Goal: Communication & Community: Answer question/provide support

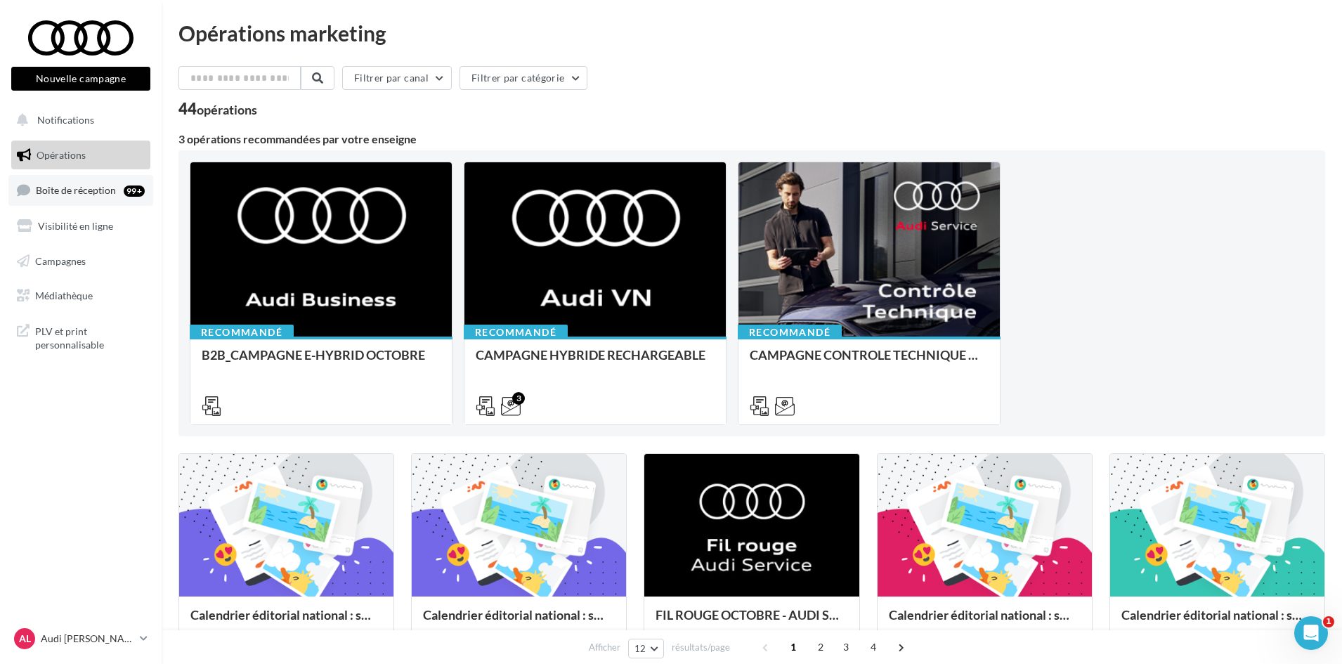
click at [102, 195] on span "Boîte de réception" at bounding box center [76, 190] width 80 height 12
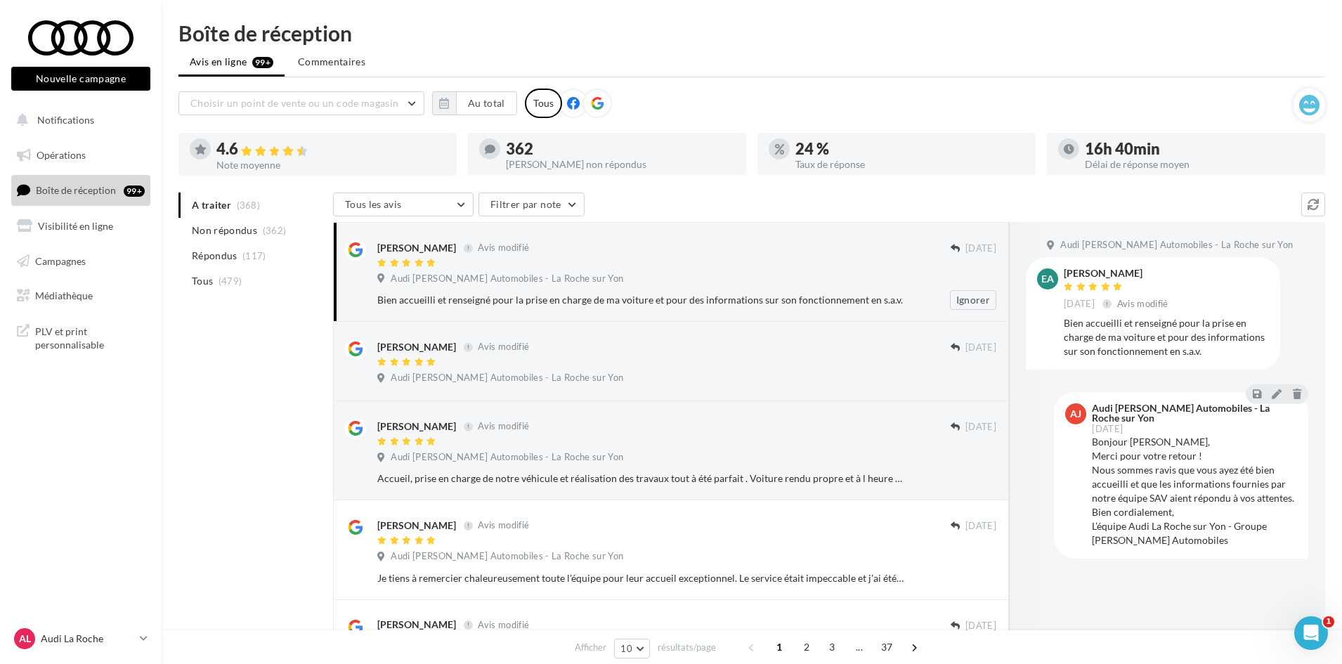
click at [821, 297] on div "Bien accueilli et renseigné pour la prise en charge de ma voiture et pour des i…" at bounding box center [641, 300] width 528 height 14
click at [818, 339] on div "[PERSON_NAME] Avis modifié" at bounding box center [663, 346] width 573 height 15
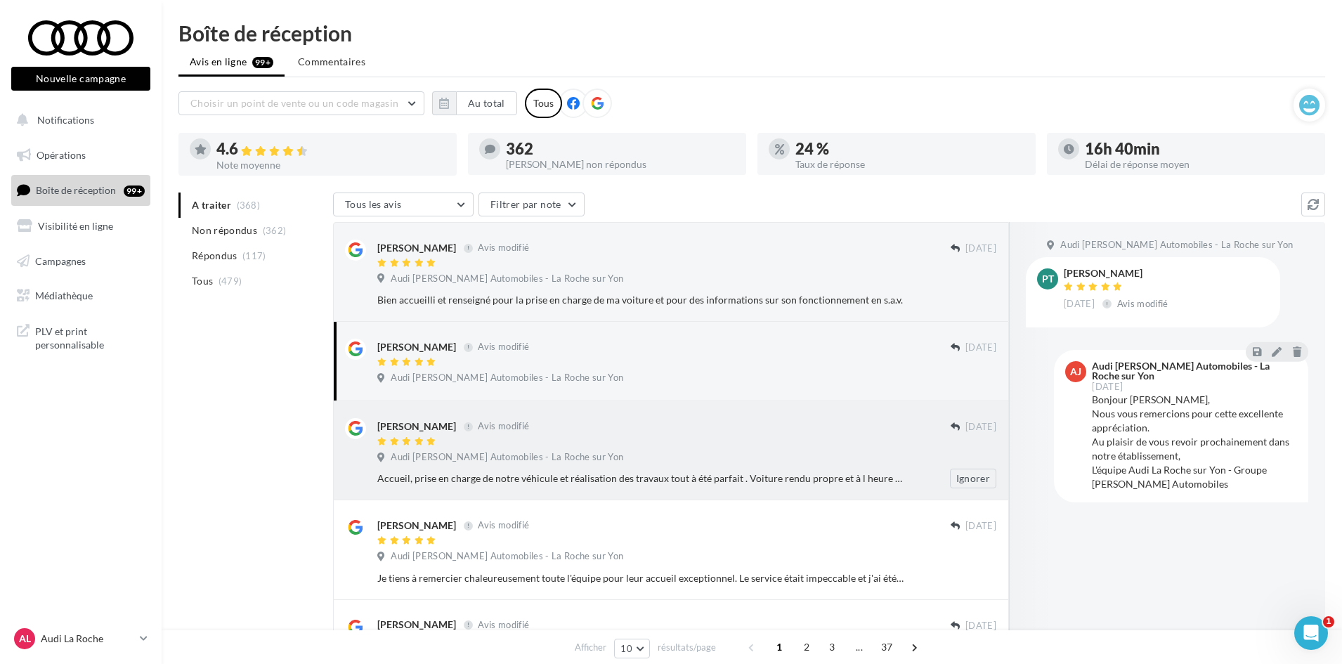
click at [804, 429] on div "Isabelle LELIEVRE Avis modifié" at bounding box center [663, 425] width 573 height 15
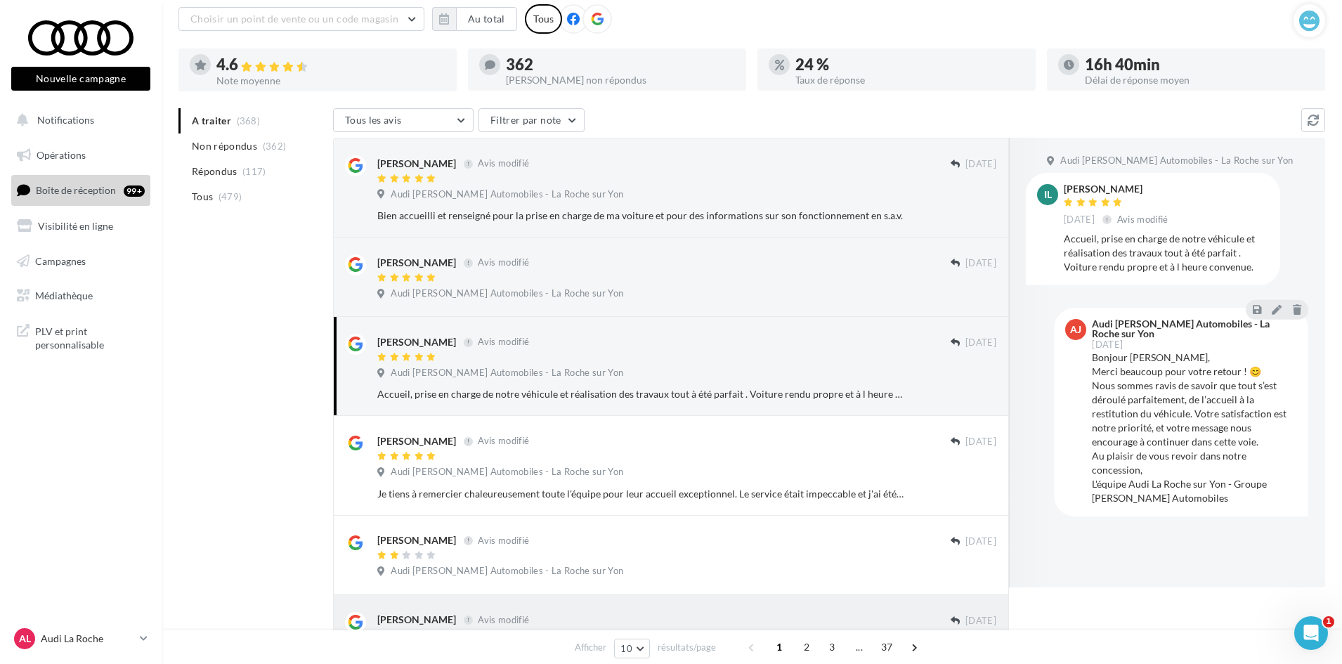
scroll to position [222, 0]
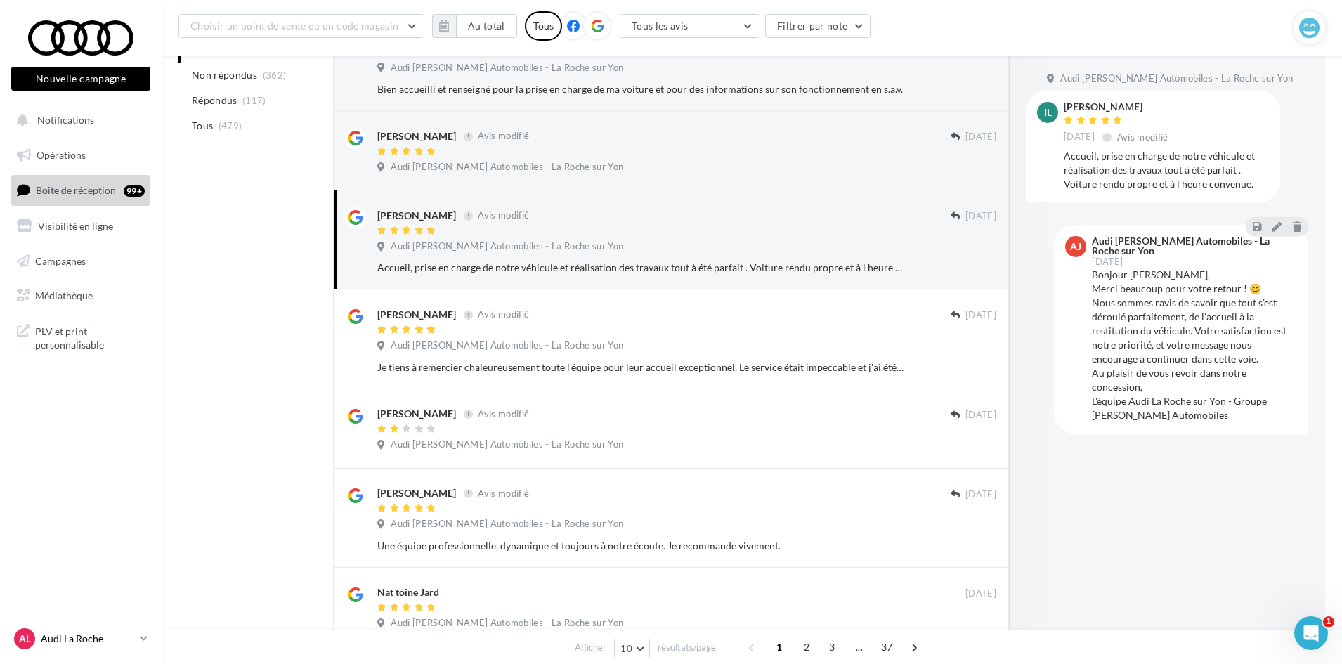
click at [142, 635] on icon at bounding box center [144, 638] width 8 height 12
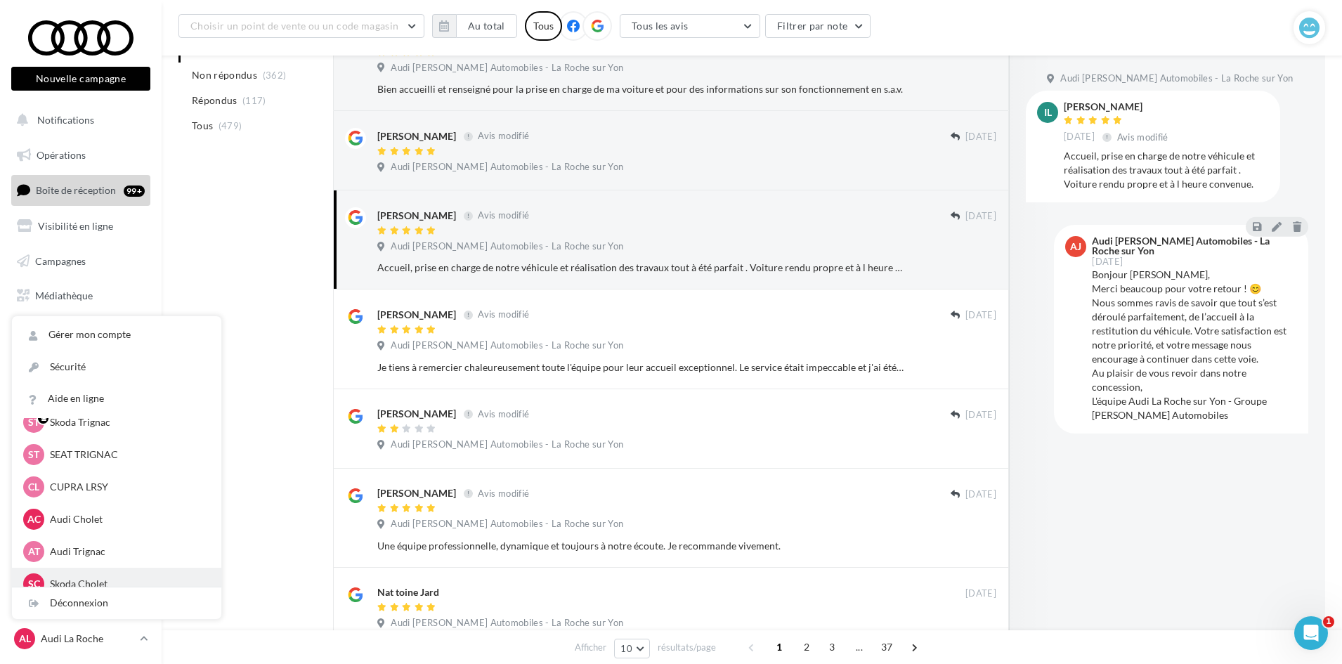
scroll to position [141, 0]
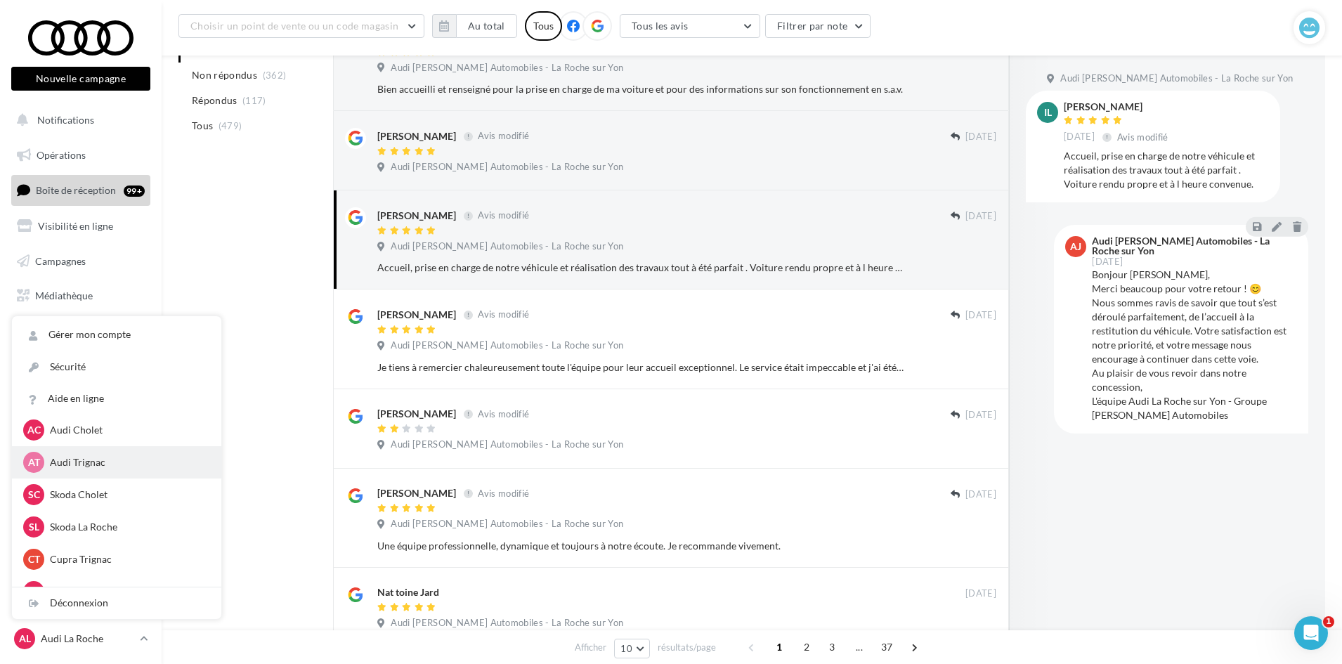
click at [110, 462] on p "Audi Trignac" at bounding box center [127, 462] width 155 height 14
